Goal: Communication & Community: Answer question/provide support

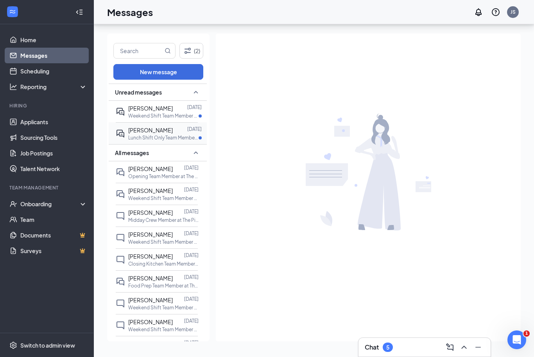
click at [180, 126] on div at bounding box center [180, 130] width 14 height 9
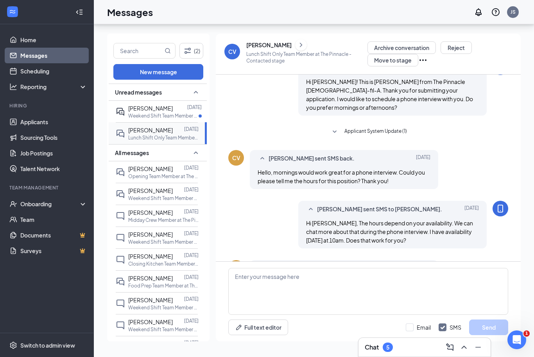
scroll to position [45, 0]
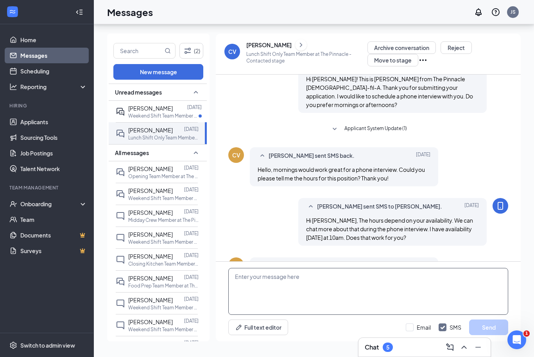
click at [345, 273] on textarea at bounding box center [368, 291] width 280 height 47
type textarea "Perfect! I will give you a call at 10am this morning."
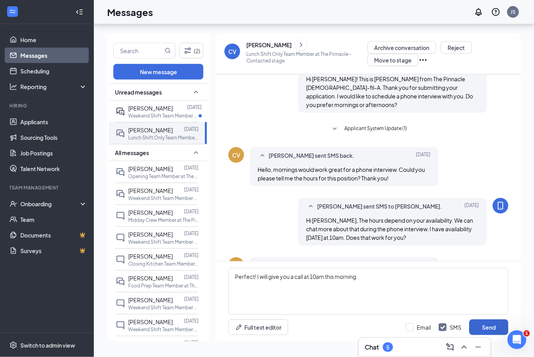
click at [490, 334] on button "Send" at bounding box center [488, 328] width 39 height 16
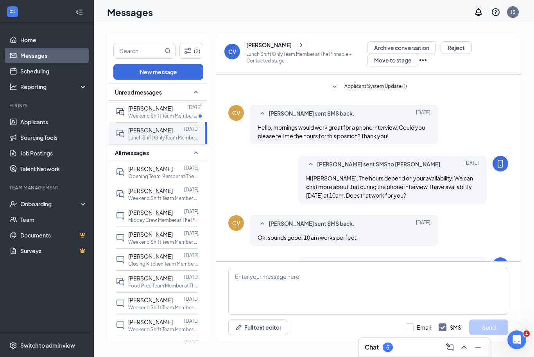
scroll to position [87, 0]
click at [298, 48] on icon "ChevronRight" at bounding box center [301, 44] width 8 height 9
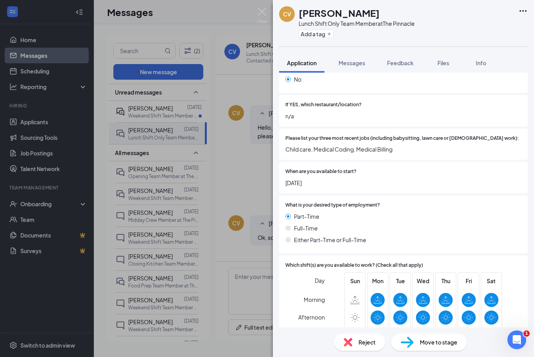
scroll to position [284, 0]
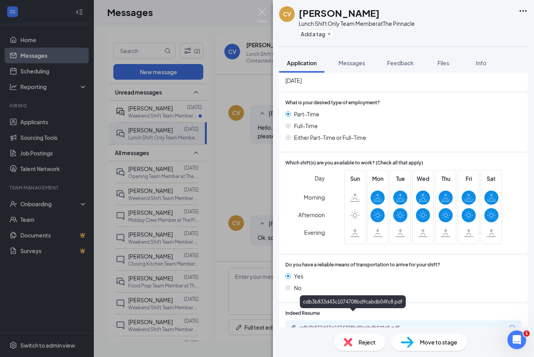
click at [393, 321] on div "cdb3b833d43c1074708bd9cabdb04fc8.pdf" at bounding box center [403, 328] width 236 height 16
click at [382, 325] on div "cdb3b833d43c1074708bd9cabdb04fc8.pdf" at bounding box center [353, 328] width 109 height 6
click at [272, 11] on div "CV [PERSON_NAME] Lunch Shift Only Team Member at The Pinnacle Add a tag Applica…" at bounding box center [267, 178] width 534 height 357
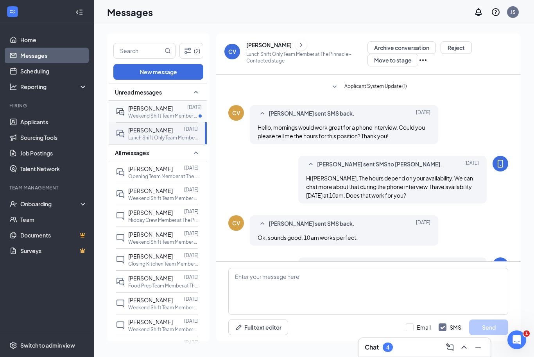
click at [173, 114] on p "Weekend Shift Team Member at The Pinnacle" at bounding box center [163, 116] width 70 height 7
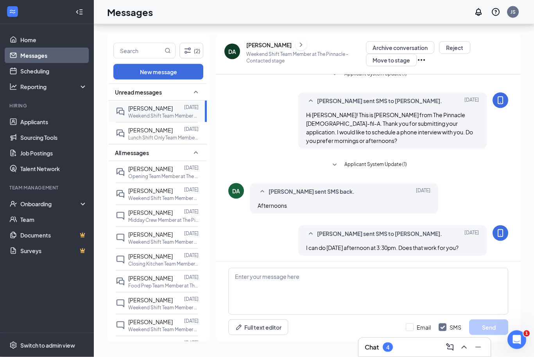
scroll to position [26, 0]
